Goal: Task Accomplishment & Management: Use online tool/utility

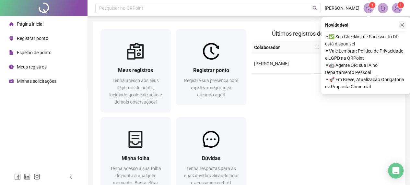
click at [402, 25] on icon "close" at bounding box center [402, 25] width 5 height 5
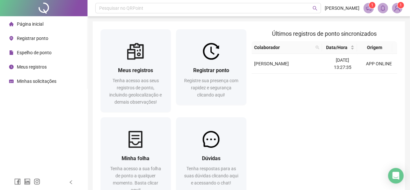
click at [355, 128] on div "Últimos registros de ponto sincronizados Colaborador Data/Hora [PERSON_NAME] [D…" at bounding box center [324, 115] width 151 height 173
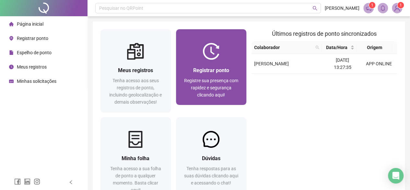
click at [213, 78] on span "Registre sua presença com rapidez e segurança clicando aqui!" at bounding box center [211, 87] width 54 height 19
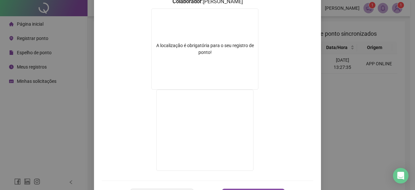
scroll to position [123, 0]
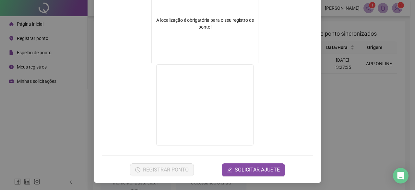
click at [220, 23] on div "A localização é obrigatória para o seu registro de ponto!" at bounding box center [205, 24] width 106 height 14
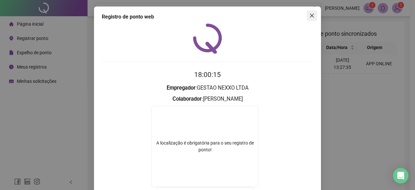
click at [310, 14] on icon "close" at bounding box center [311, 15] width 5 height 5
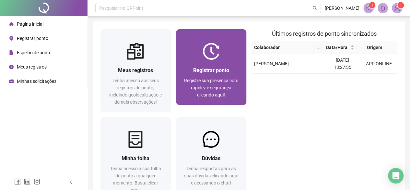
click at [220, 75] on div "Registrar ponto Registre sua presença com rapidez e segurança clicando aqui!" at bounding box center [211, 82] width 55 height 32
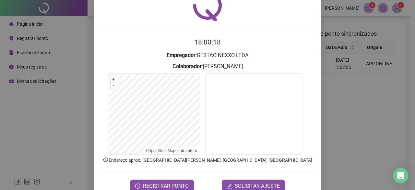
scroll to position [49, 0]
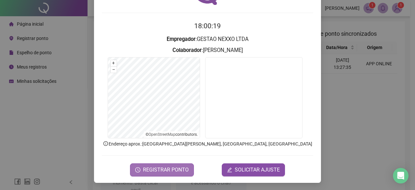
click at [179, 170] on span "REGISTRAR PONTO" at bounding box center [166, 170] width 46 height 8
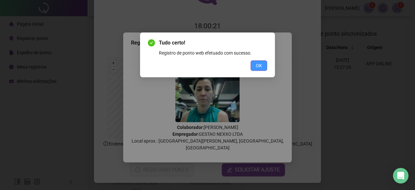
click at [255, 65] on button "OK" at bounding box center [259, 65] width 17 height 10
